Goal: Use online tool/utility: Utilize a website feature to perform a specific function

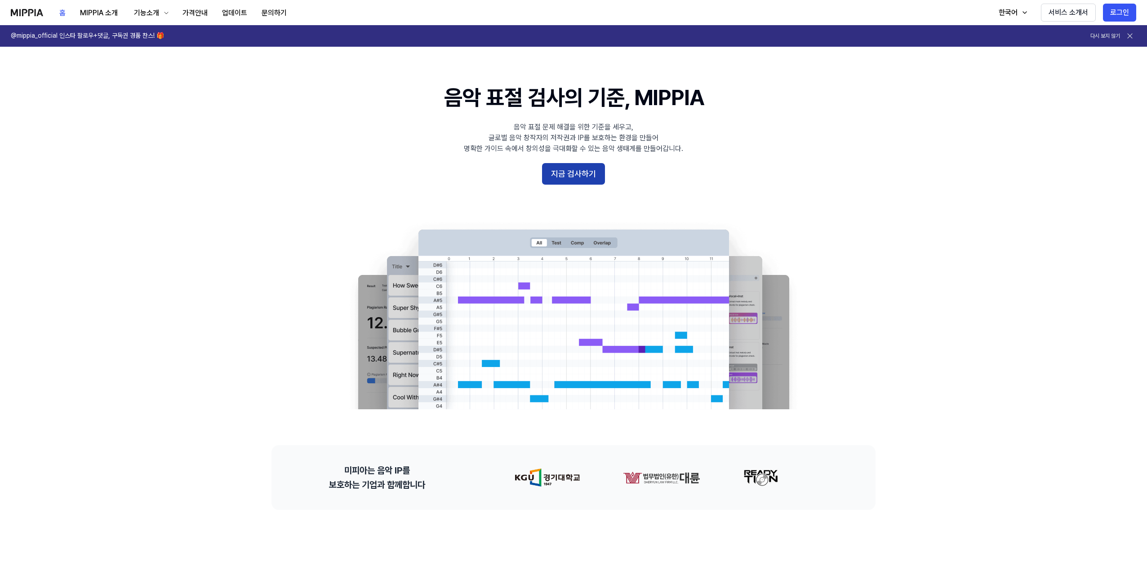
click at [563, 166] on button "지금 검사하기" at bounding box center [573, 174] width 63 height 22
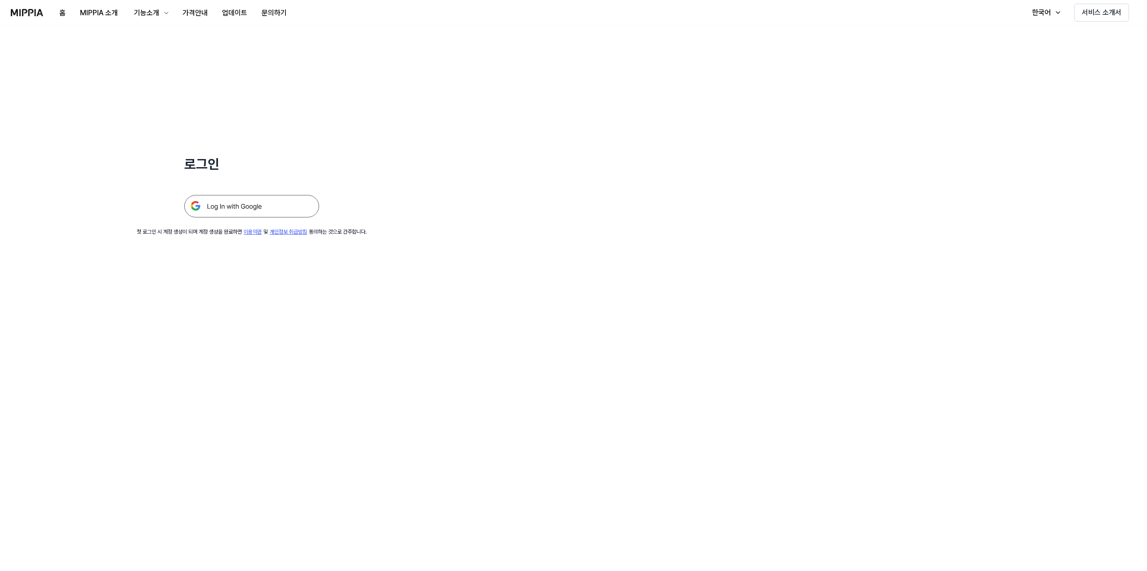
click at [267, 207] on img at bounding box center [251, 206] width 135 height 22
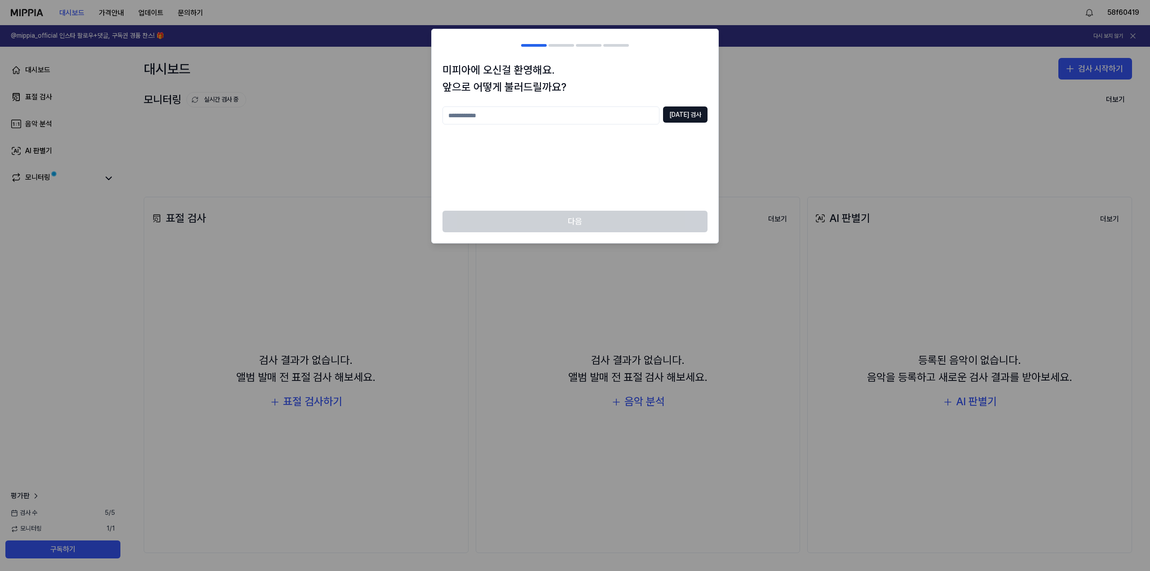
click at [493, 117] on input "text" at bounding box center [551, 115] width 217 height 18
type input "*"
type input "******"
click at [693, 120] on button "중복 검사" at bounding box center [685, 114] width 44 height 16
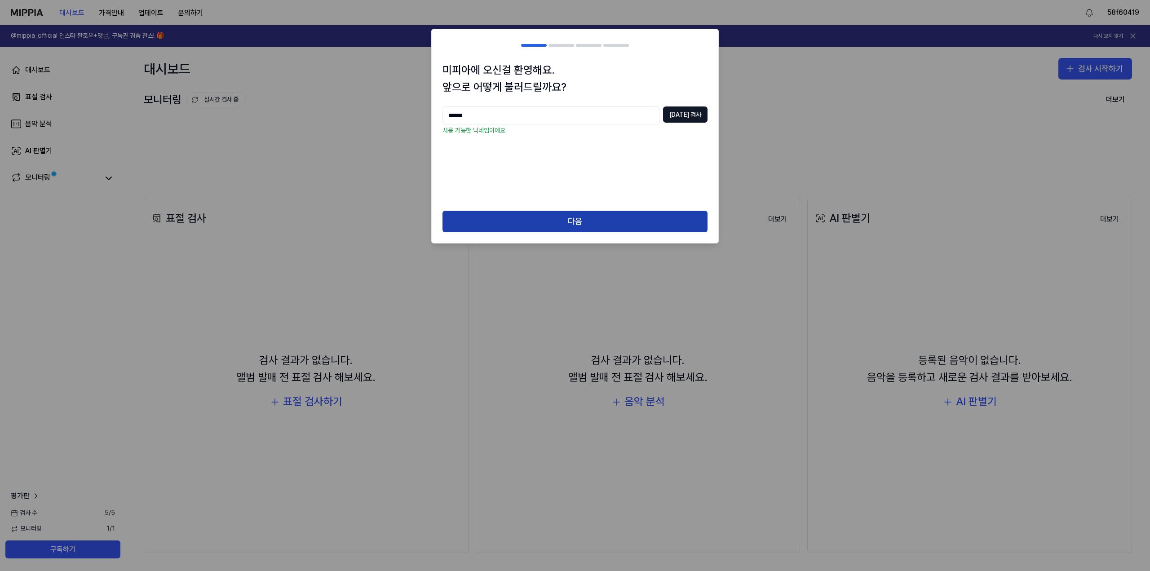
click at [603, 213] on button "다음" at bounding box center [575, 222] width 265 height 22
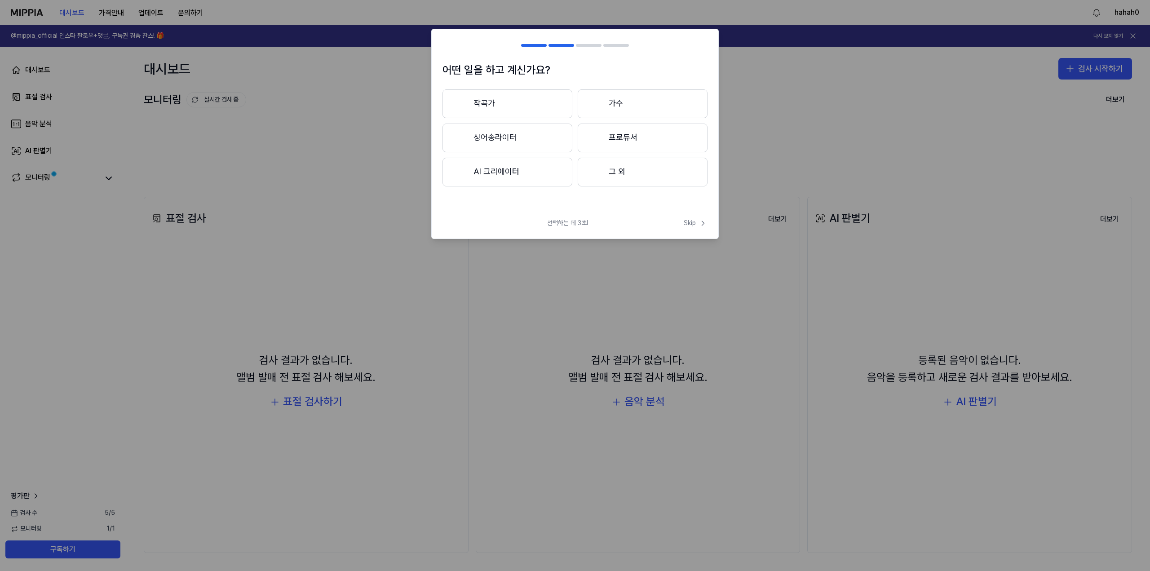
click at [510, 172] on button "AI 크리에이터" at bounding box center [508, 172] width 130 height 29
click at [494, 129] on button "3년 이하" at bounding box center [508, 139] width 130 height 30
click at [496, 106] on button "대중가요" at bounding box center [507, 103] width 129 height 29
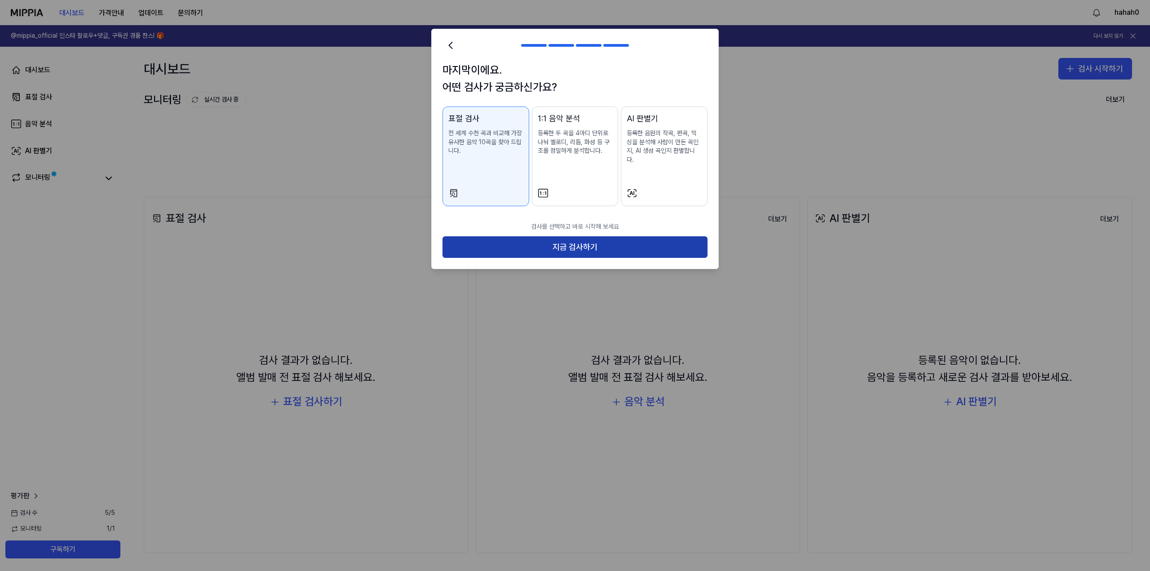
click at [571, 240] on button "지금 검사하기" at bounding box center [575, 247] width 265 height 22
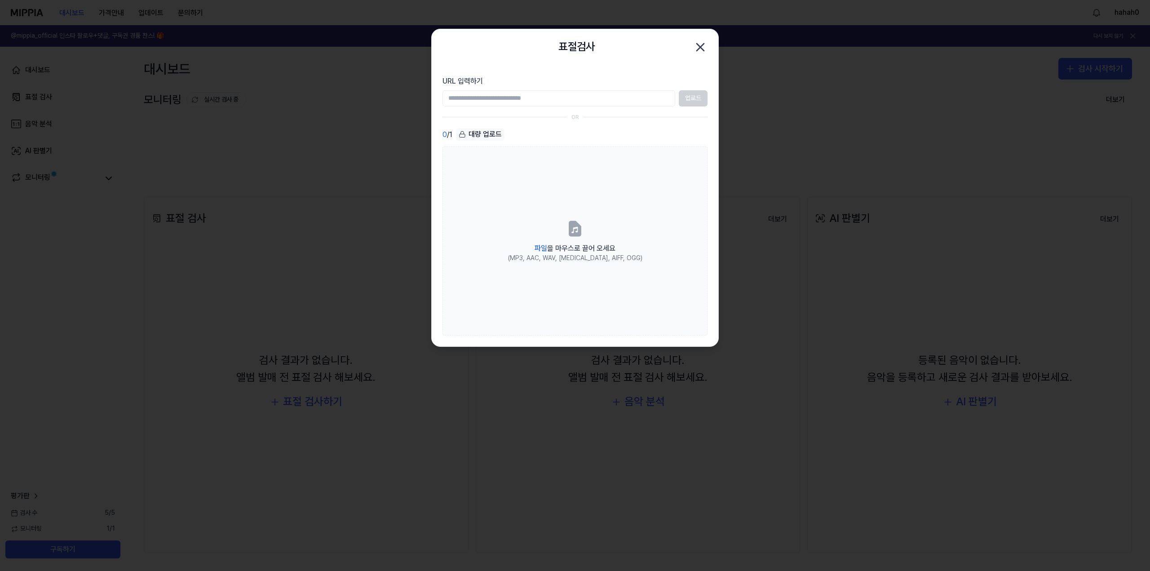
click at [521, 100] on input "URL 입력하기" at bounding box center [559, 98] width 233 height 16
click at [684, 99] on div "업로드" at bounding box center [575, 98] width 265 height 16
click at [634, 103] on input "URL 입력하기" at bounding box center [559, 98] width 233 height 16
click at [535, 97] on input "URL 입력하기" at bounding box center [559, 98] width 233 height 16
paste input "**********"
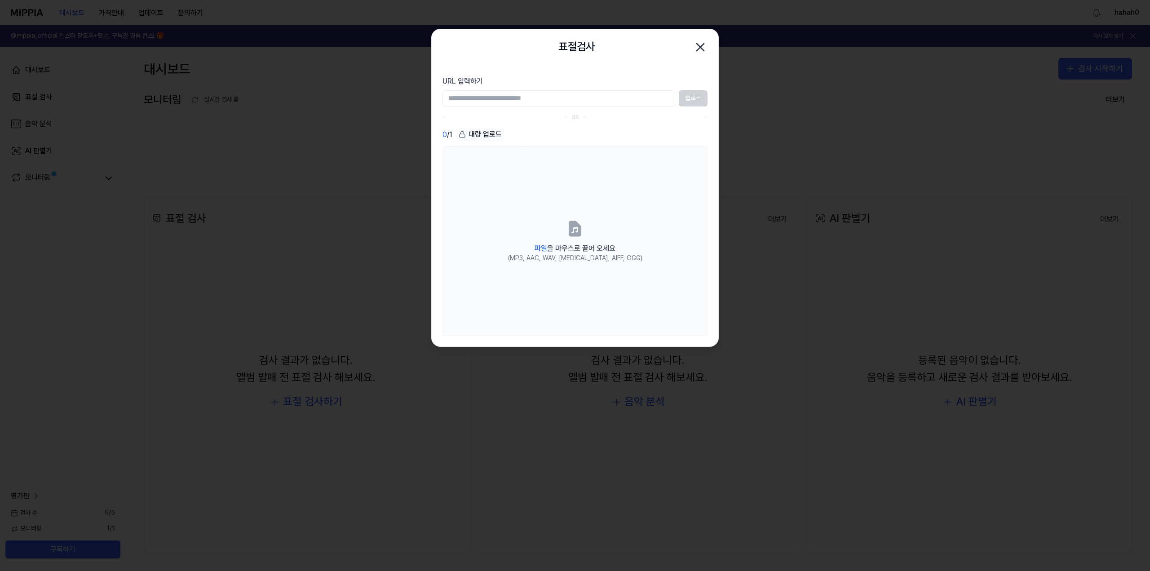
type input "**********"
drag, startPoint x: 604, startPoint y: 98, endPoint x: 410, endPoint y: 107, distance: 194.7
click at [409, 107] on body "대시보드 가격안내 업데이트 문의하기 hahah0 @mippia_official 인스타 팔로우+댓글, 구독권 경품 찬스! 🎁 다시 보지 않기 대…" at bounding box center [575, 285] width 1150 height 571
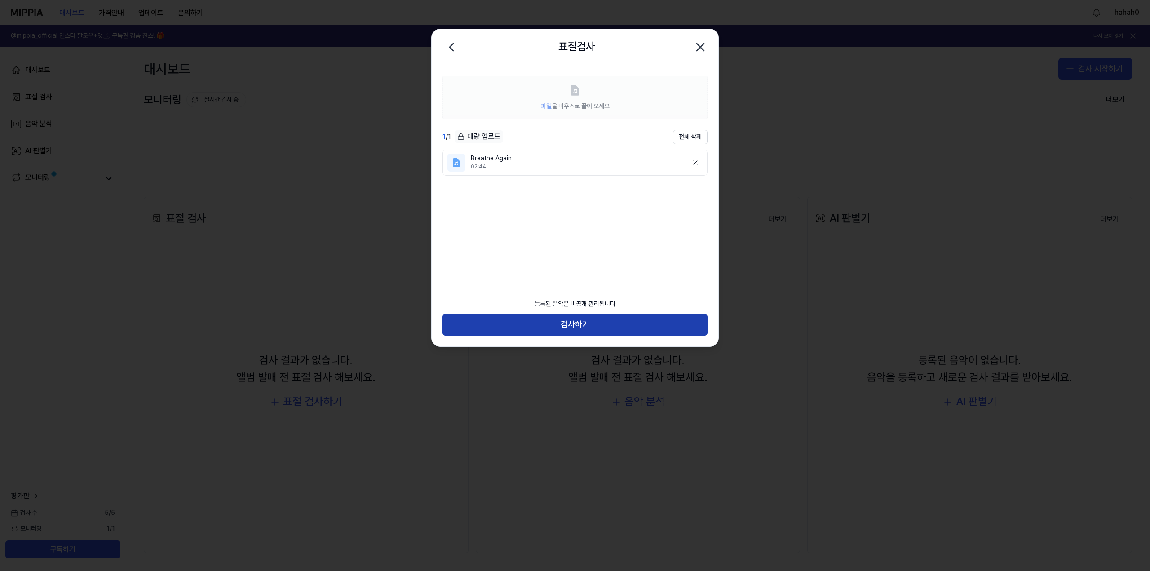
click at [632, 317] on button "검사하기" at bounding box center [575, 325] width 265 height 22
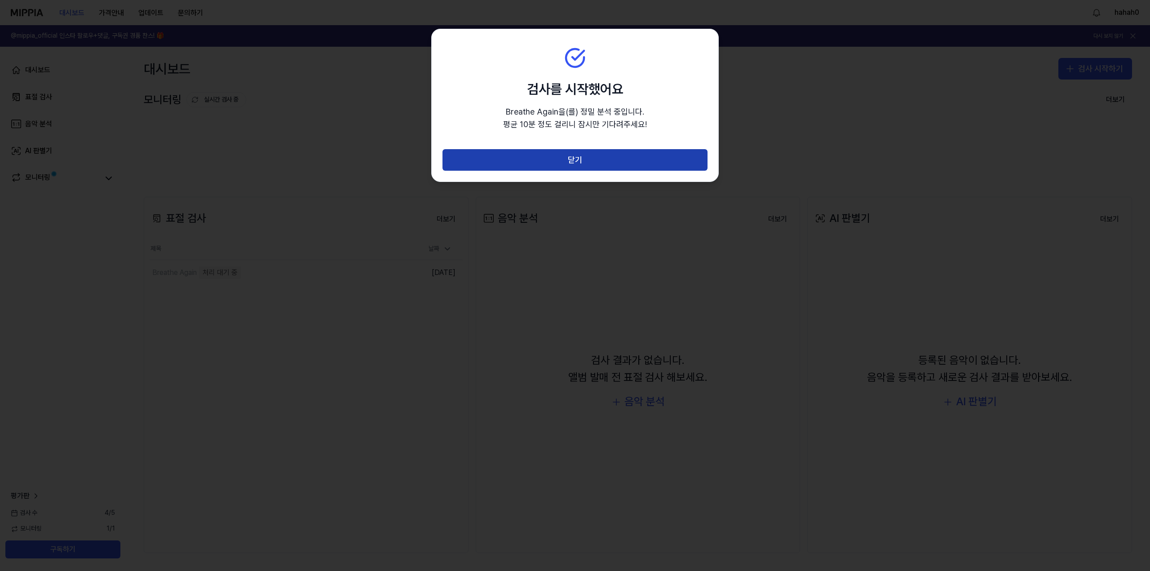
click at [608, 163] on button "닫기" at bounding box center [575, 160] width 265 height 22
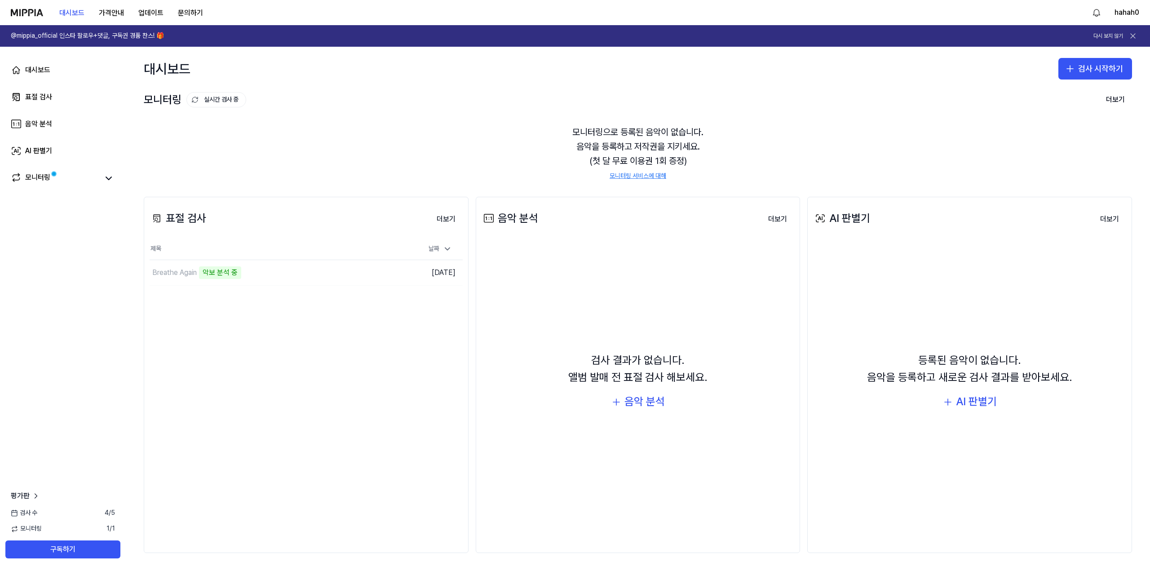
click at [24, 513] on span "검사 수" at bounding box center [24, 513] width 27 height 9
click at [60, 541] on button "구독하기" at bounding box center [62, 550] width 115 height 18
click at [289, 270] on div "Breathe Again" at bounding box center [249, 272] width 198 height 25
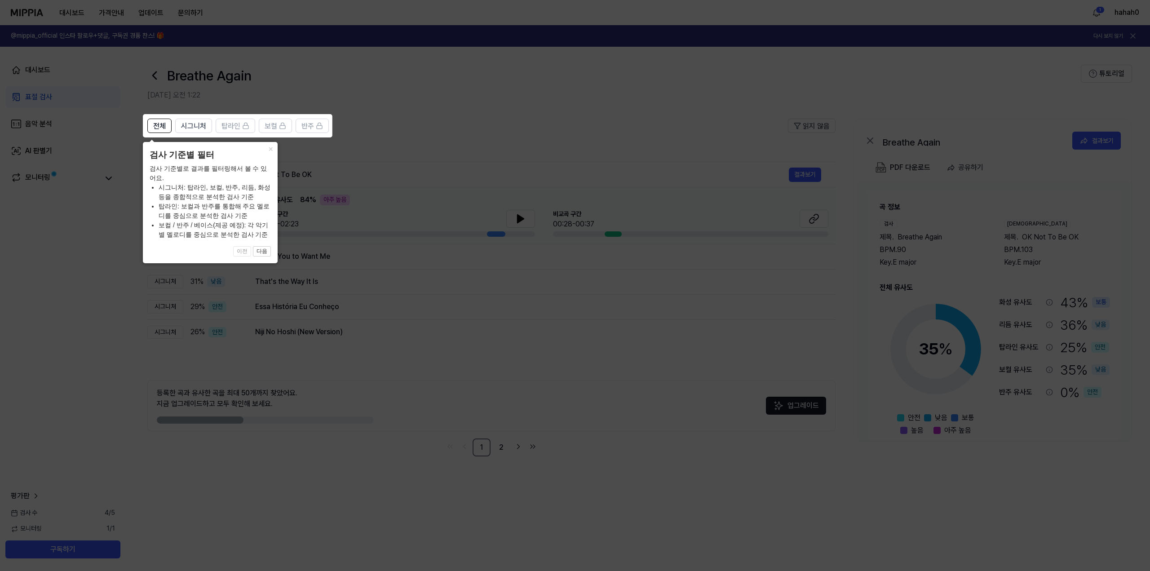
click at [335, 159] on icon at bounding box center [575, 285] width 1150 height 571
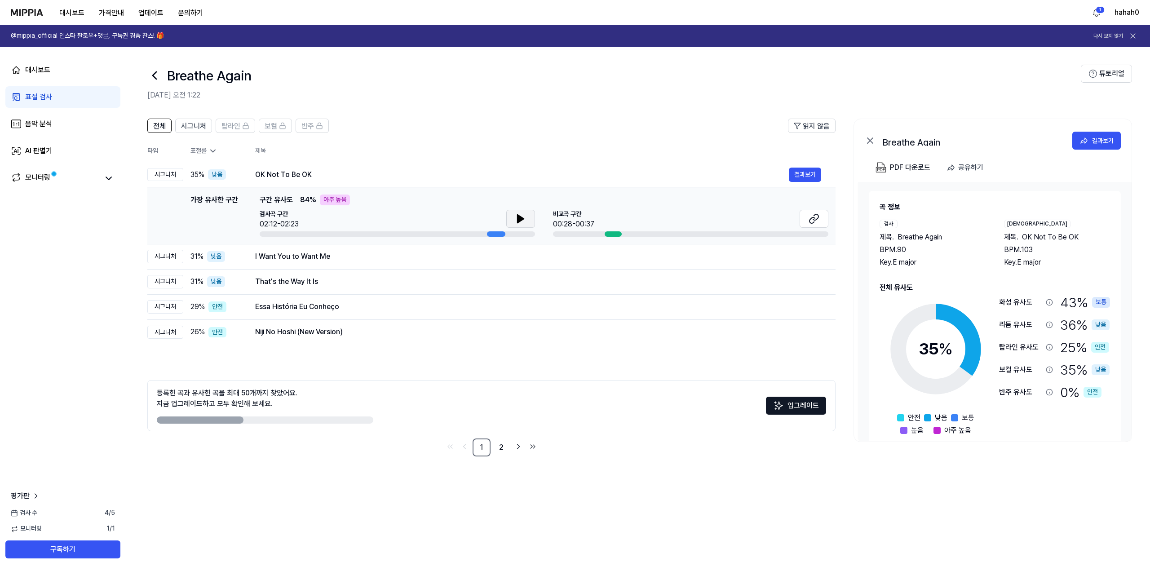
click at [529, 218] on button at bounding box center [520, 219] width 29 height 18
click at [334, 201] on div "아주 높음" at bounding box center [335, 200] width 30 height 11
click at [297, 171] on div "OK Not To Be OK" at bounding box center [522, 174] width 534 height 11
click at [295, 173] on div "OK Not To Be OK" at bounding box center [522, 174] width 534 height 11
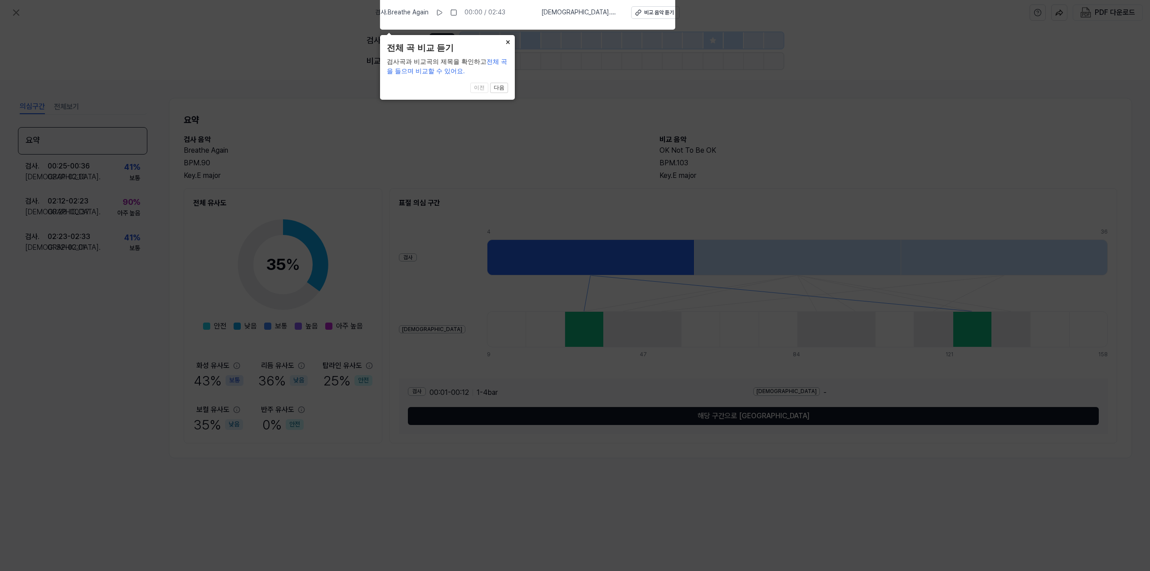
click at [506, 41] on button "×" at bounding box center [508, 41] width 14 height 13
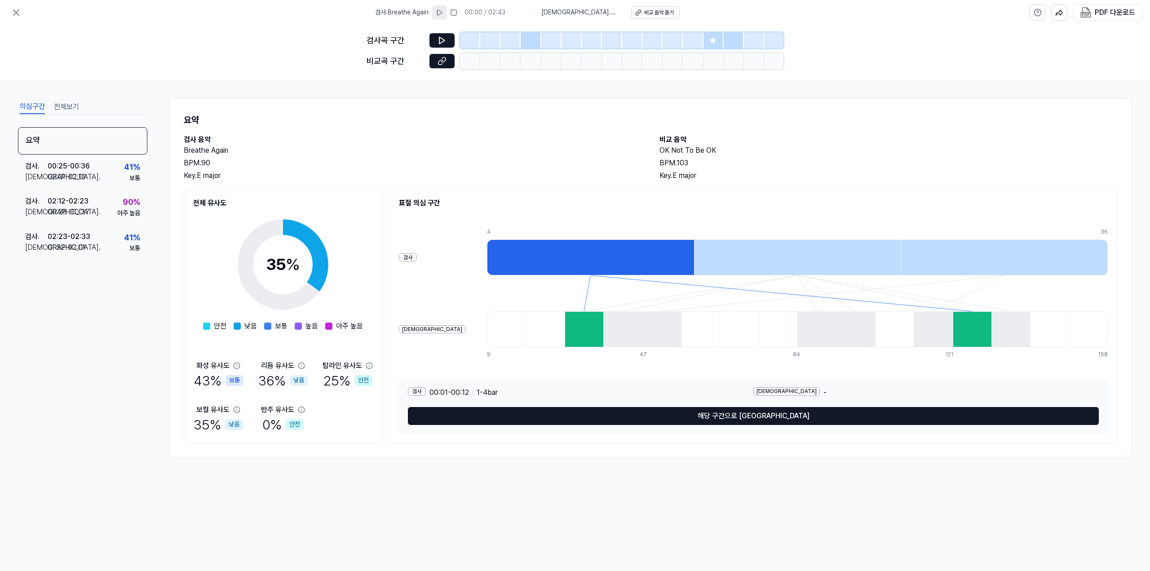
click at [443, 13] on icon at bounding box center [439, 12] width 7 height 7
click at [528, 40] on div at bounding box center [531, 40] width 20 height 16
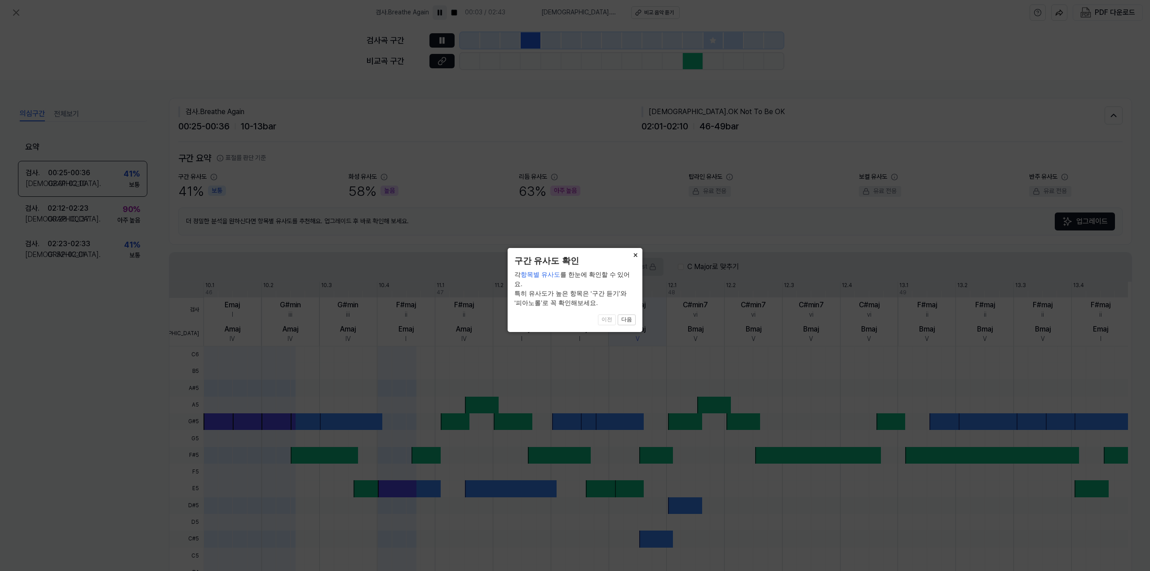
click at [631, 254] on button "×" at bounding box center [635, 254] width 14 height 13
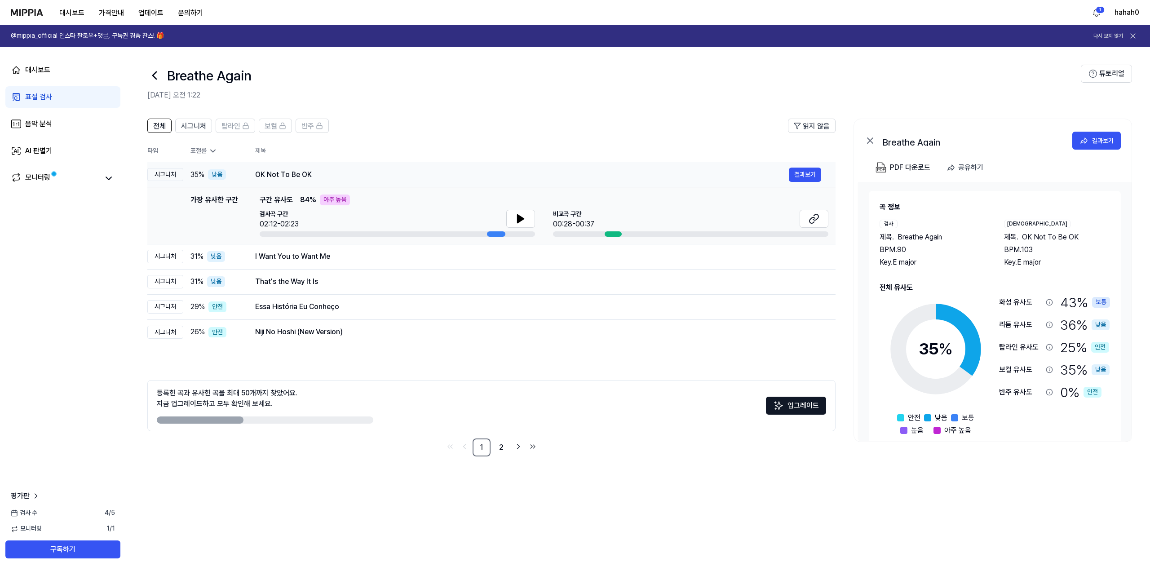
drag, startPoint x: 312, startPoint y: 173, endPoint x: 259, endPoint y: 173, distance: 53.0
click at [264, 172] on div "OK Not To Be OK" at bounding box center [522, 174] width 534 height 11
drag, startPoint x: 256, startPoint y: 173, endPoint x: 295, endPoint y: 174, distance: 38.6
click at [312, 171] on div "OK Not To Be OK" at bounding box center [522, 174] width 534 height 11
click at [293, 174] on div "OK Not To Be OK" at bounding box center [522, 174] width 534 height 11
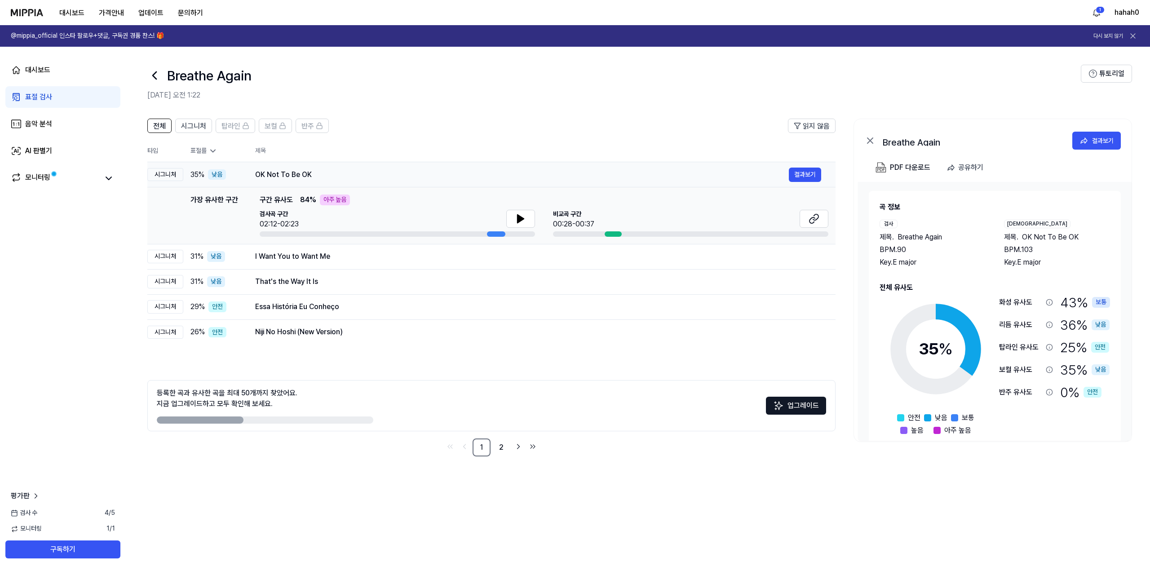
click at [293, 174] on div "OK Not To Be OK" at bounding box center [522, 174] width 534 height 11
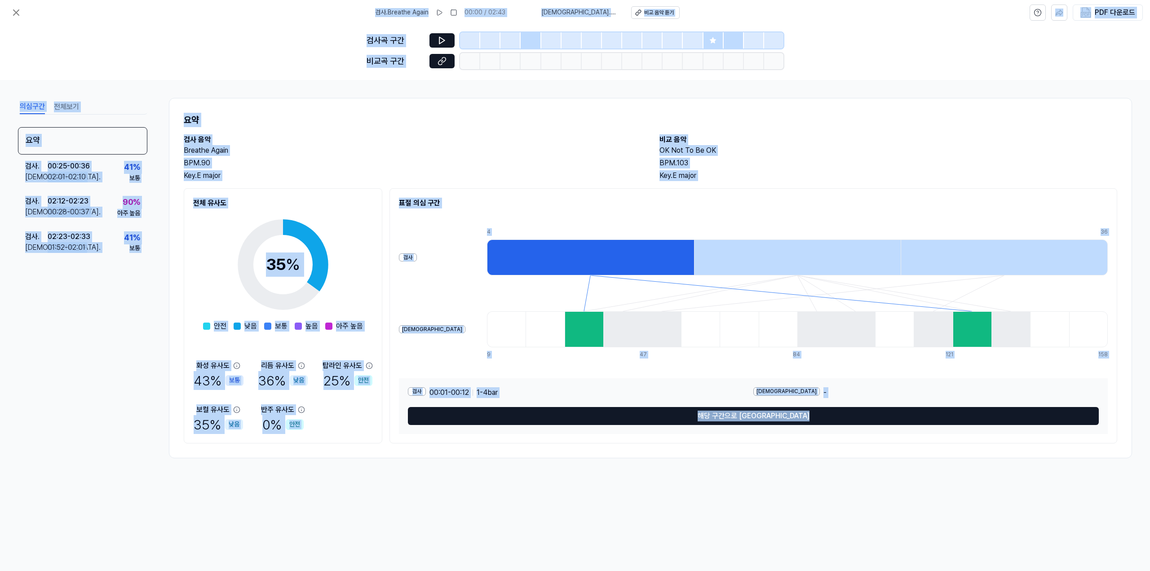
click at [293, 174] on div "Key. E major" at bounding box center [413, 175] width 458 height 11
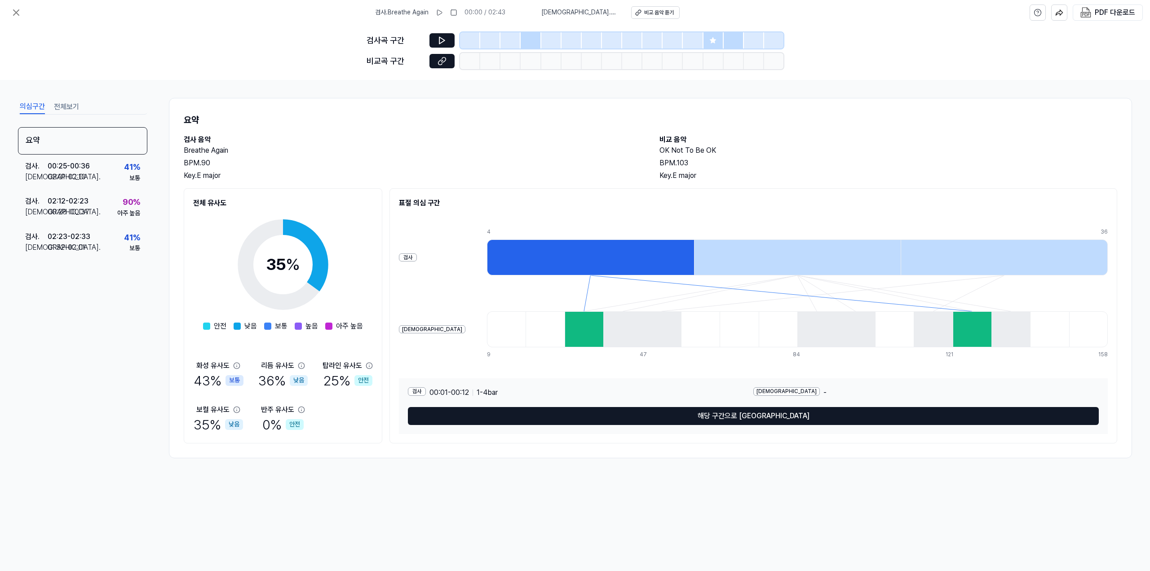
click at [421, 13] on span "검사 . Breathe Again" at bounding box center [401, 12] width 53 height 9
click at [590, 11] on span "비교 . OK Not To Be OK" at bounding box center [580, 12] width 79 height 9
click at [644, 9] on div "비교 음악 듣기" at bounding box center [659, 13] width 30 height 8
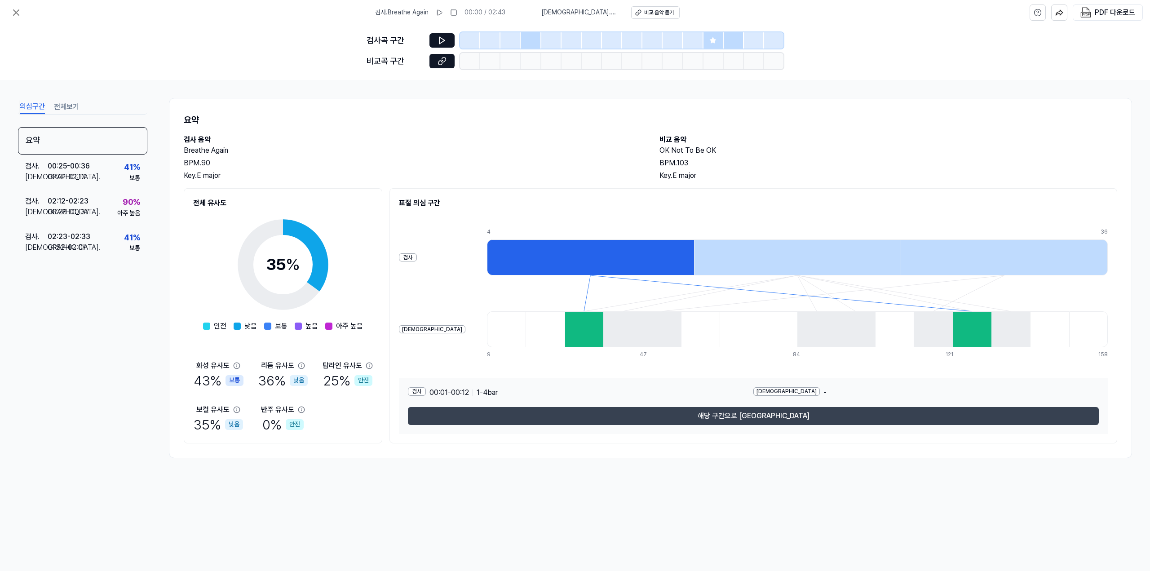
click at [571, 408] on button "해당 구간으로 이동" at bounding box center [753, 416] width 691 height 18
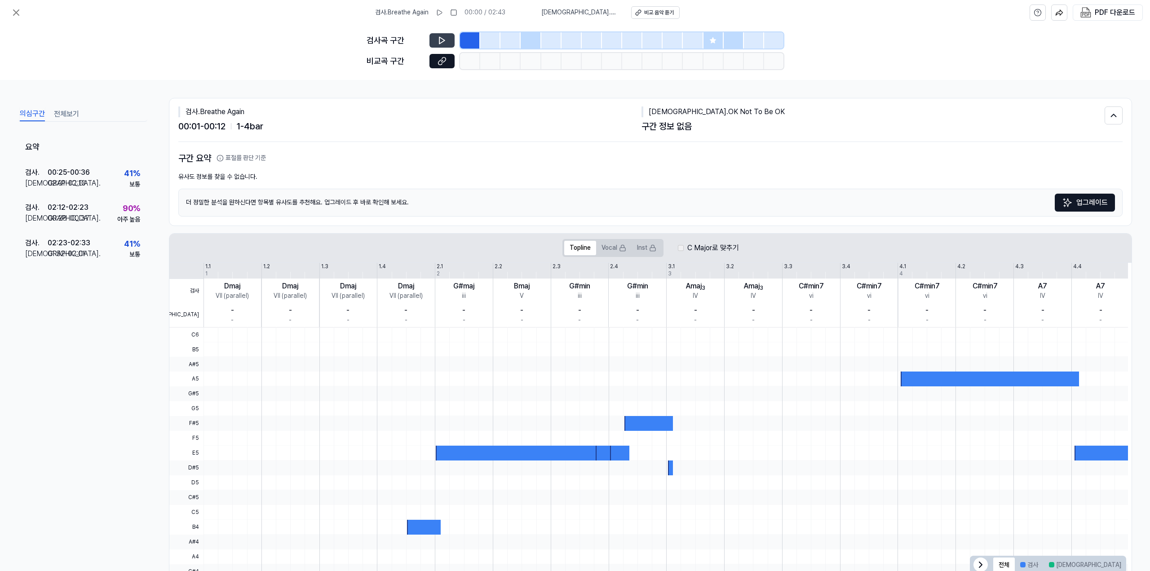
click at [442, 40] on icon at bounding box center [442, 40] width 9 height 9
click at [529, 41] on div at bounding box center [531, 40] width 20 height 16
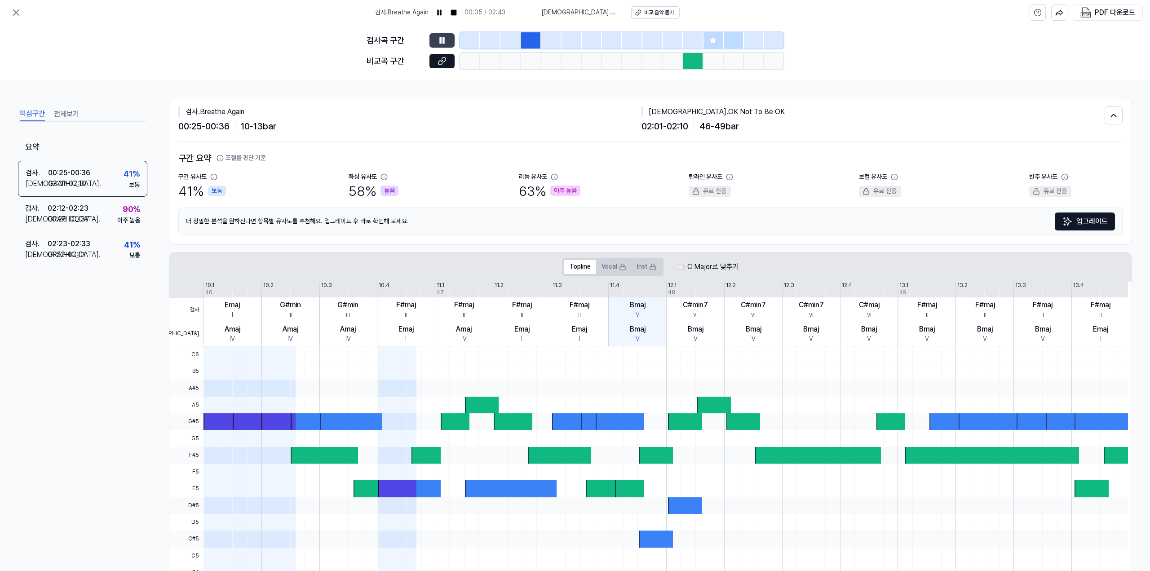
click at [689, 41] on div at bounding box center [693, 40] width 20 height 16
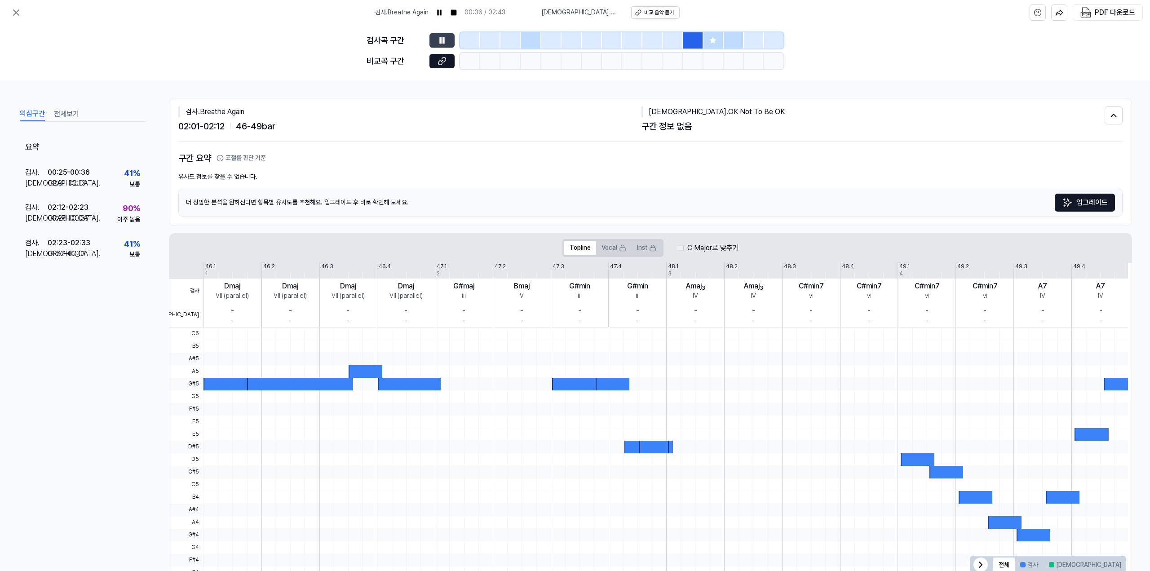
click at [713, 40] on icon at bounding box center [713, 40] width 6 height 6
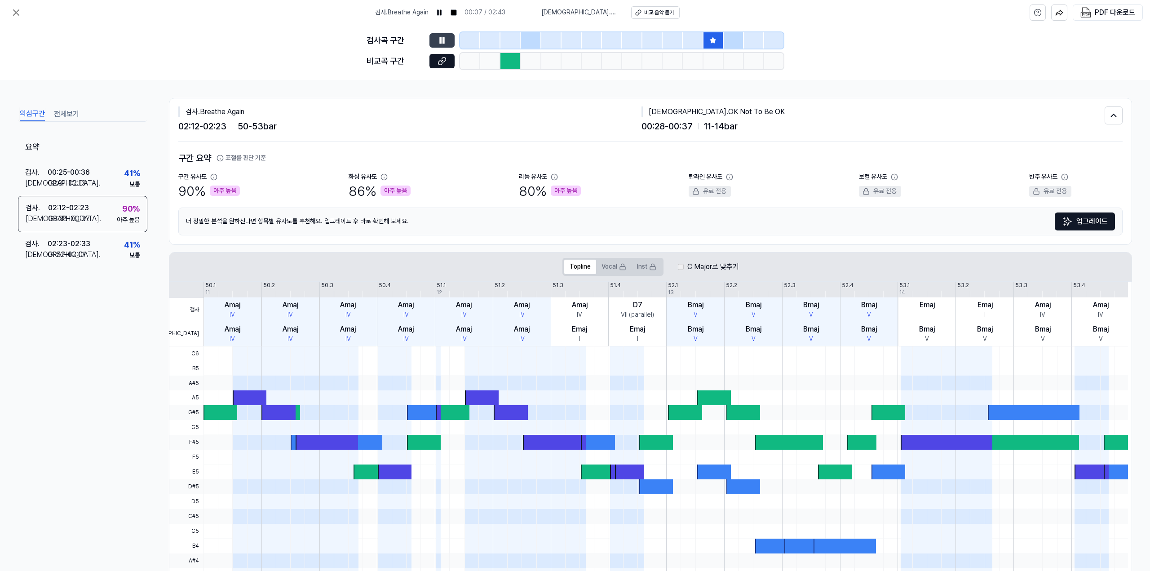
click at [504, 62] on div at bounding box center [511, 61] width 20 height 16
click at [728, 42] on div at bounding box center [734, 40] width 20 height 16
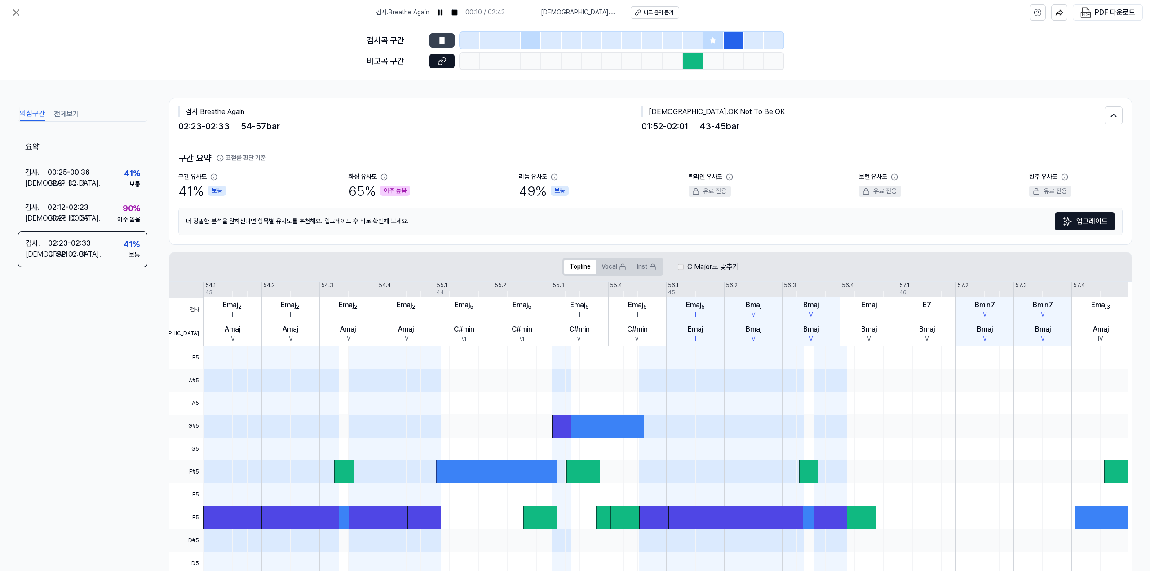
click at [530, 42] on div at bounding box center [531, 40] width 20 height 16
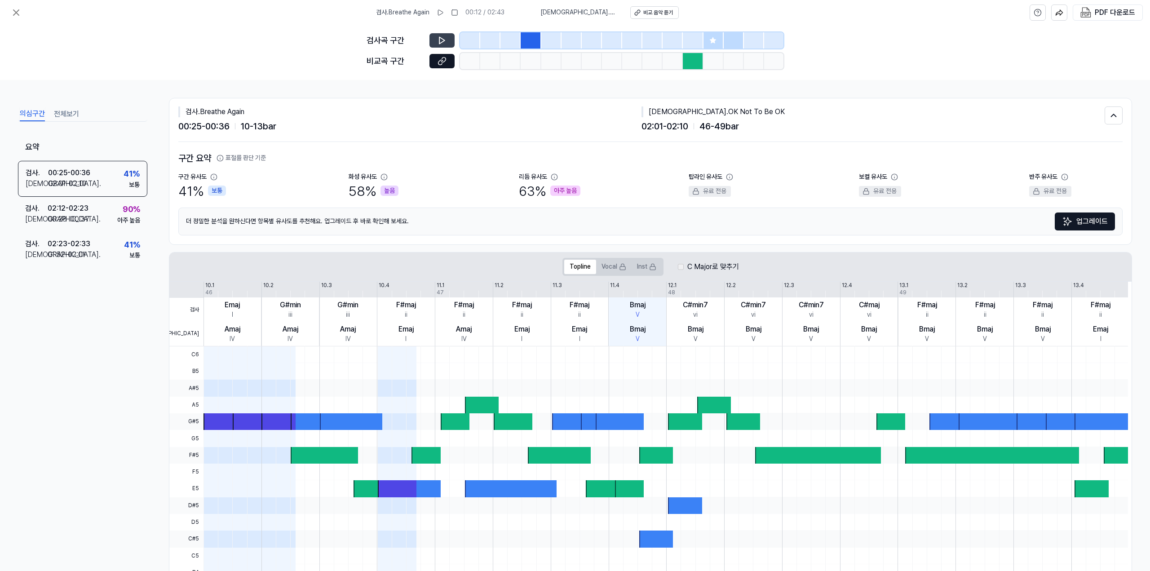
click at [712, 39] on icon at bounding box center [712, 40] width 7 height 7
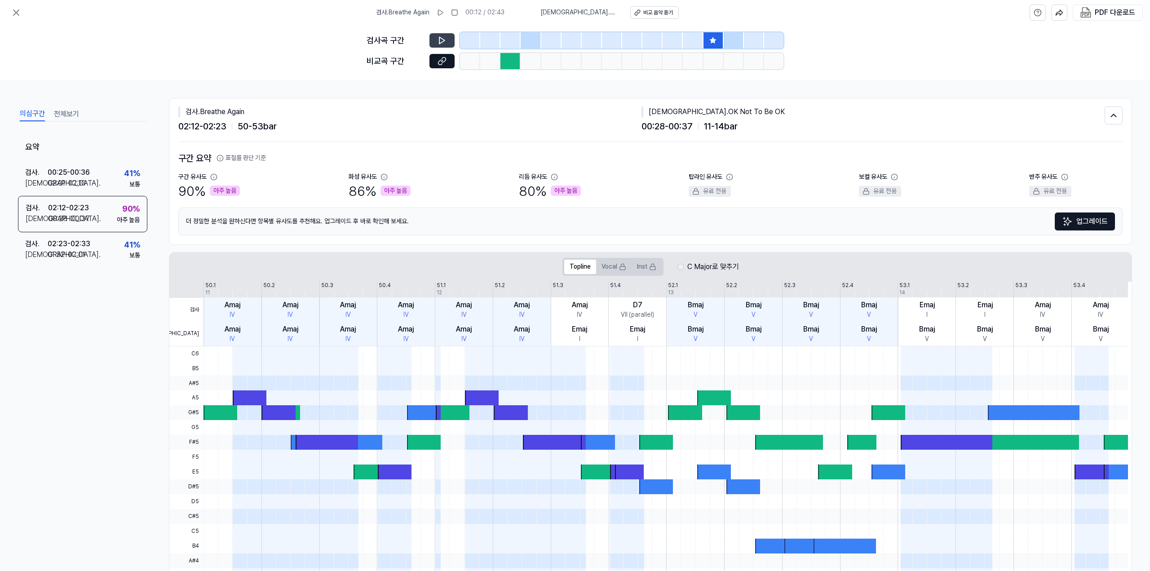
click at [441, 40] on icon at bounding box center [442, 40] width 9 height 9
click at [65, 114] on button "전체보기" at bounding box center [66, 114] width 25 height 14
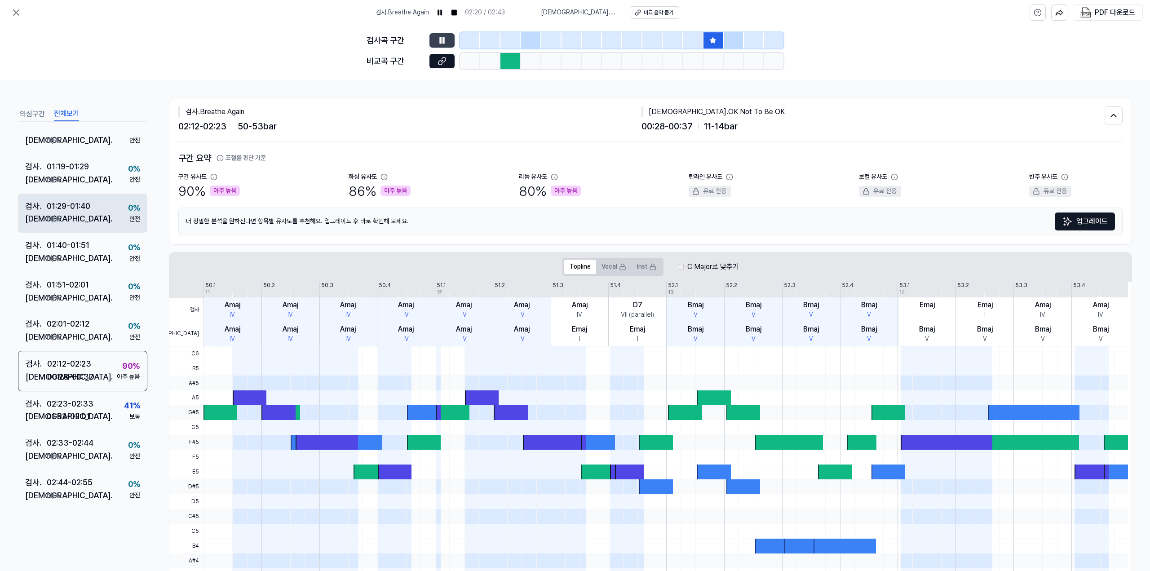
scroll to position [283, 0]
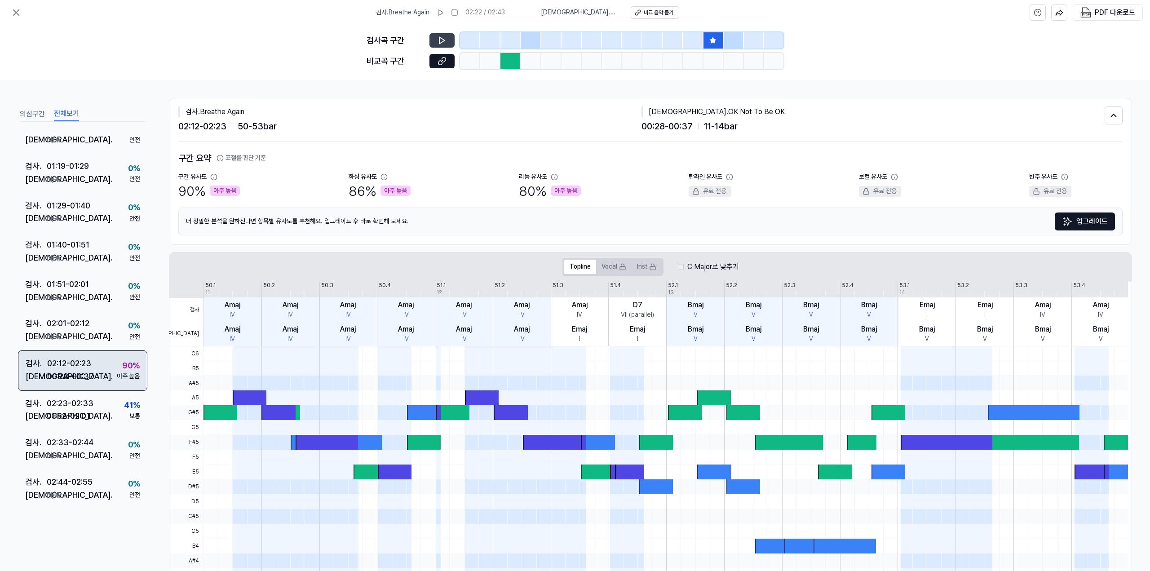
click at [112, 373] on div "검사 . 02:12 - 02:23 비교 . 00:28 - 00:37 90 % 아주 높음" at bounding box center [82, 370] width 129 height 40
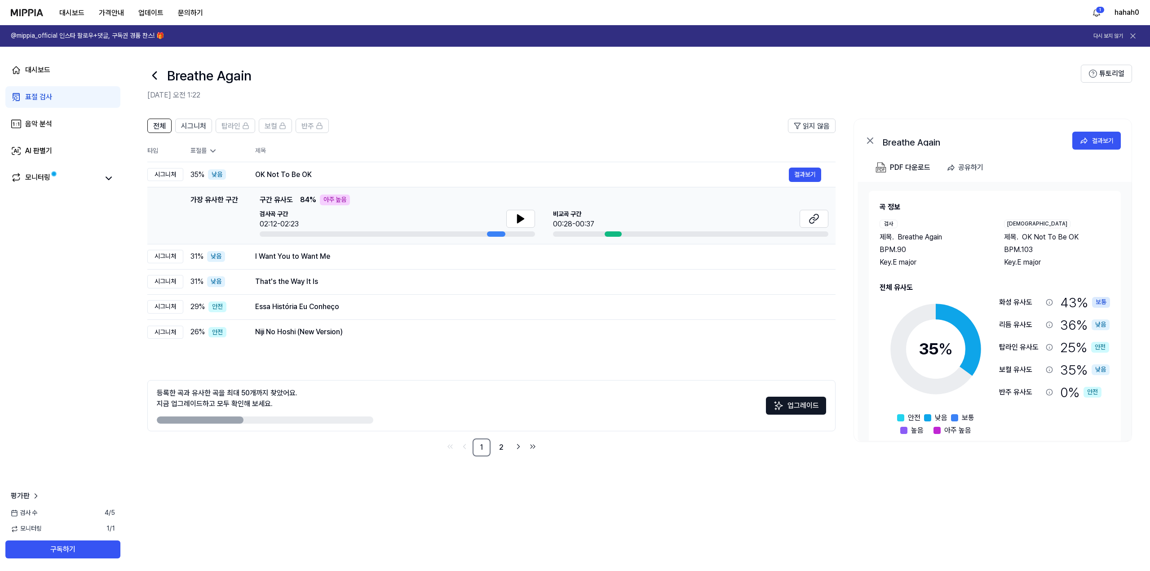
click at [719, 214] on div "비교곡 구간 00:28-00:37" at bounding box center [690, 220] width 275 height 20
click at [218, 173] on div "낮음" at bounding box center [217, 174] width 18 height 11
click at [219, 150] on div "표절률" at bounding box center [216, 150] width 50 height 9
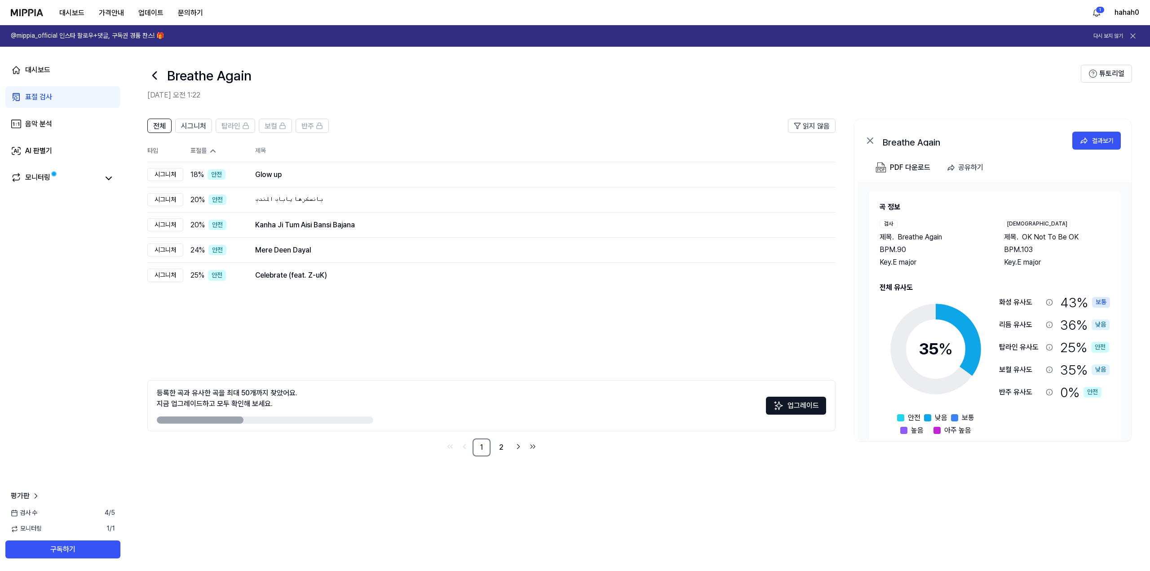
click at [217, 151] on icon at bounding box center [212, 150] width 9 height 9
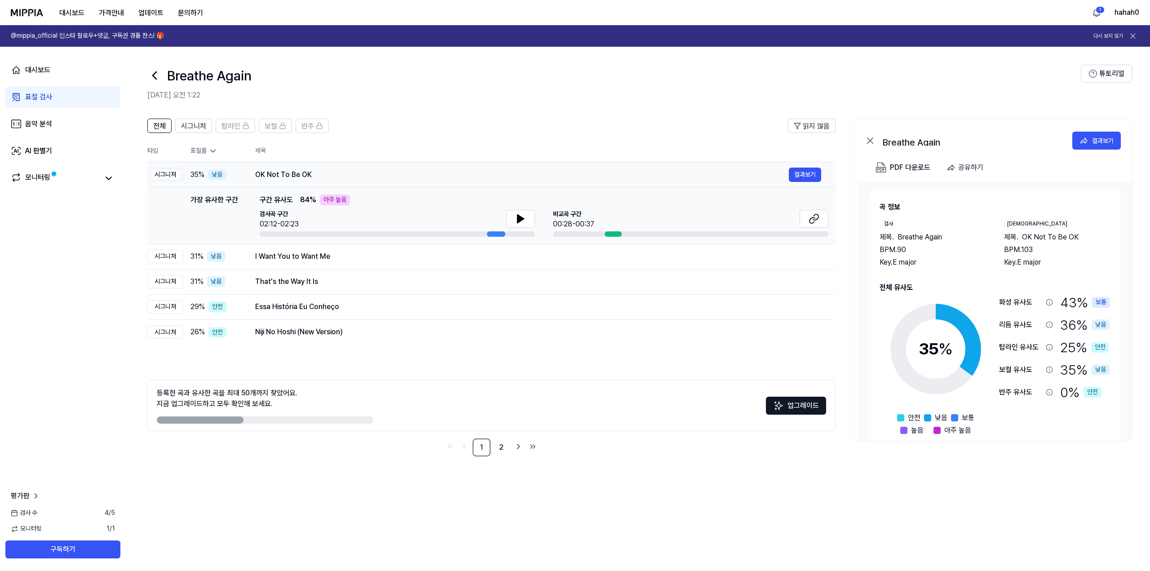
click at [191, 176] on span "35 %" at bounding box center [198, 174] width 14 height 11
click at [497, 448] on link "2" at bounding box center [501, 448] width 18 height 18
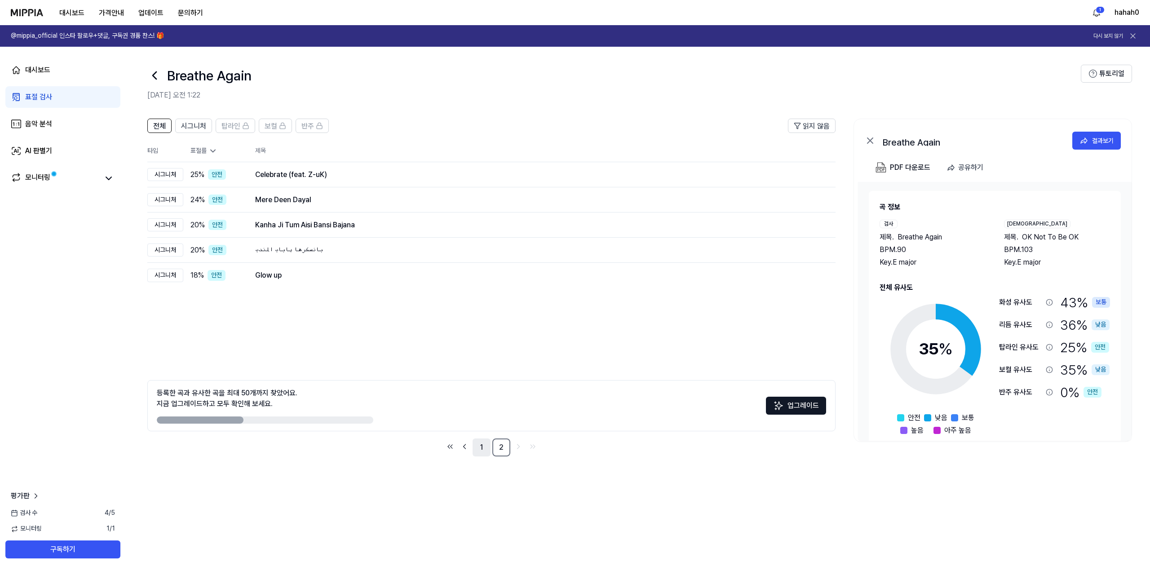
click at [484, 446] on link "1" at bounding box center [482, 448] width 18 height 18
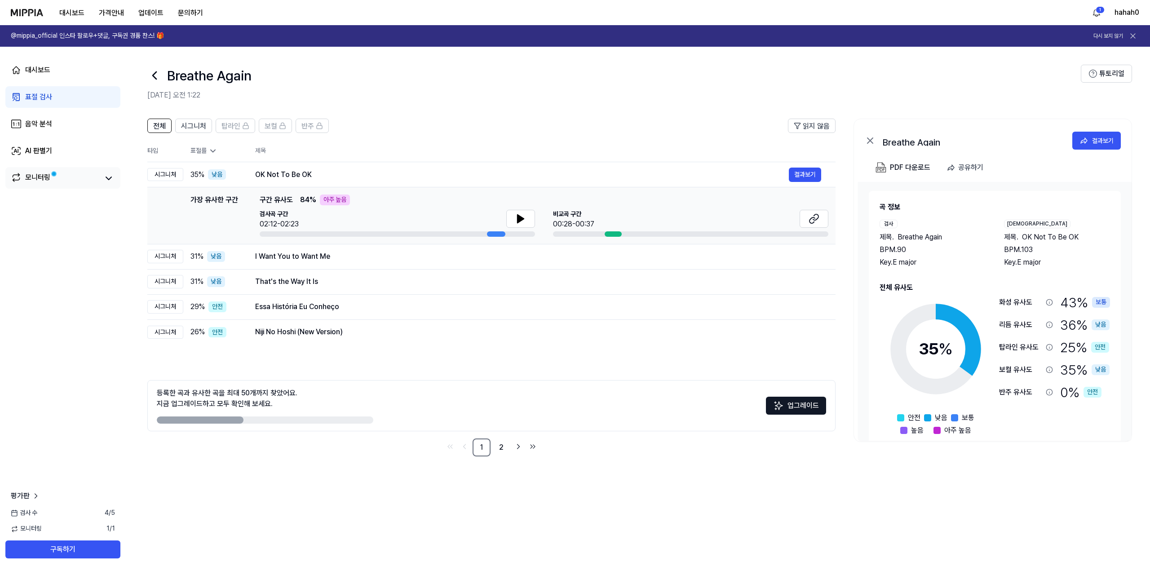
click at [45, 168] on div "모니터링" at bounding box center [62, 178] width 115 height 22
click at [46, 174] on div "모니터링" at bounding box center [37, 178] width 25 height 13
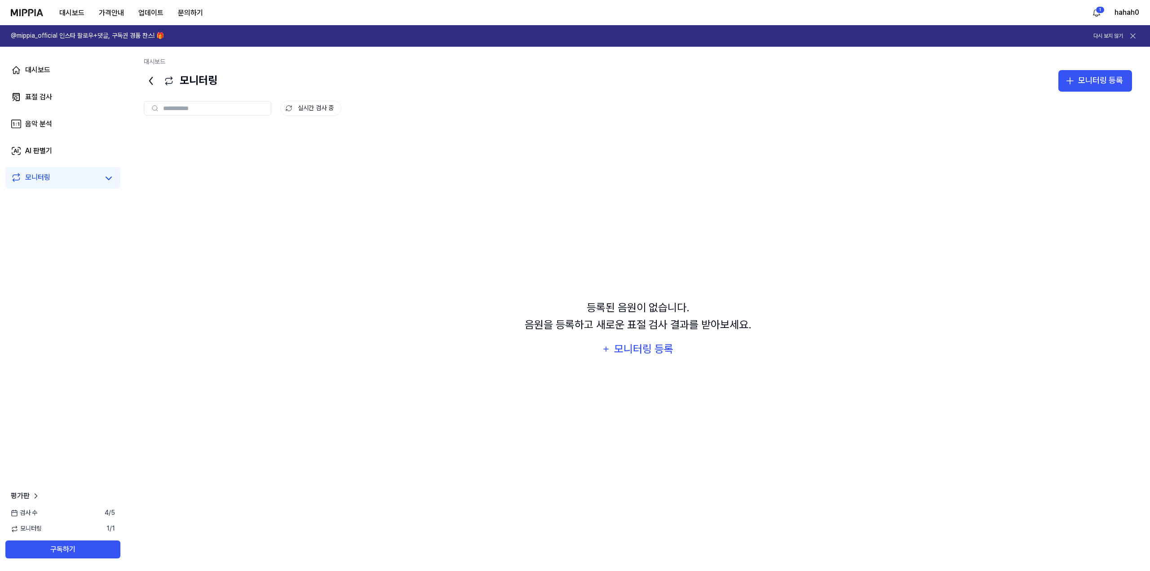
click at [23, 15] on img at bounding box center [27, 12] width 32 height 7
